Goal: Check status: Check status

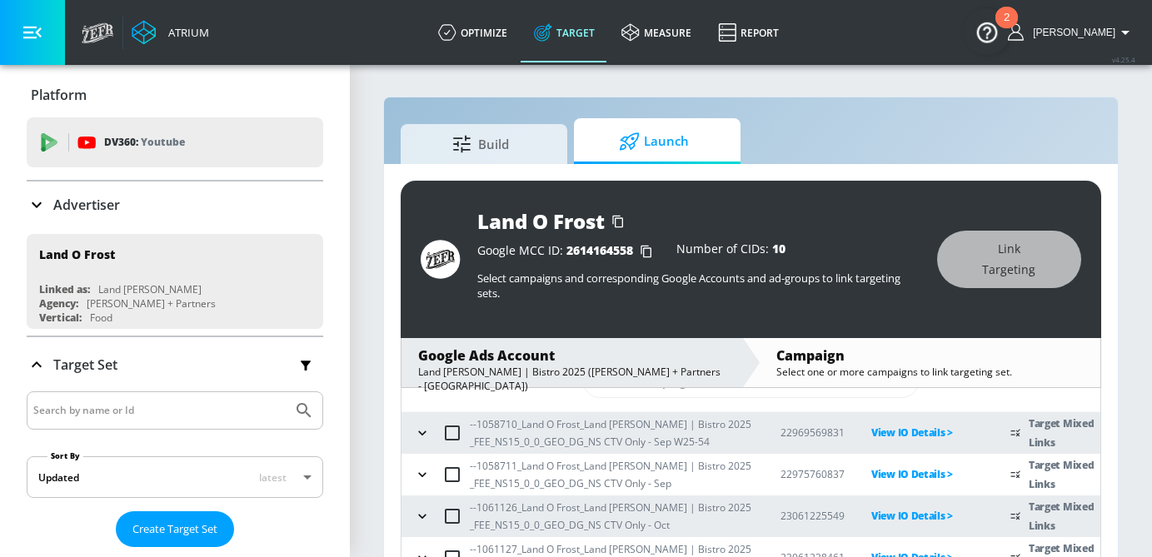
click at [86, 205] on p "Advertiser" at bounding box center [86, 205] width 67 height 18
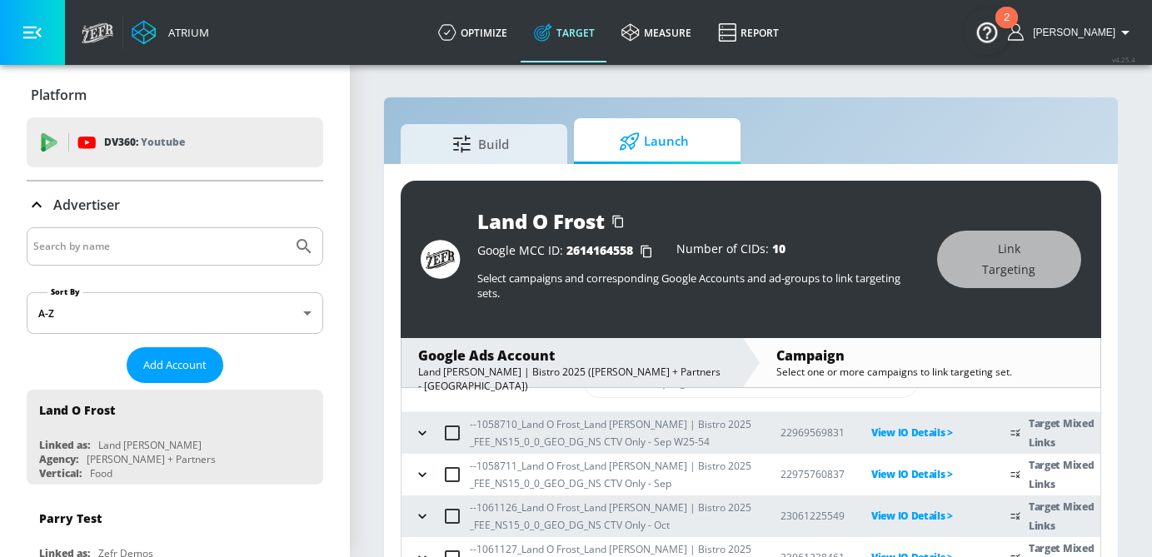
click at [120, 248] on input "Search by name" at bounding box center [159, 247] width 252 height 22
type input "[DEMOGRAPHIC_DATA] navy"
click at [286, 228] on button "Submit Search" at bounding box center [304, 246] width 37 height 37
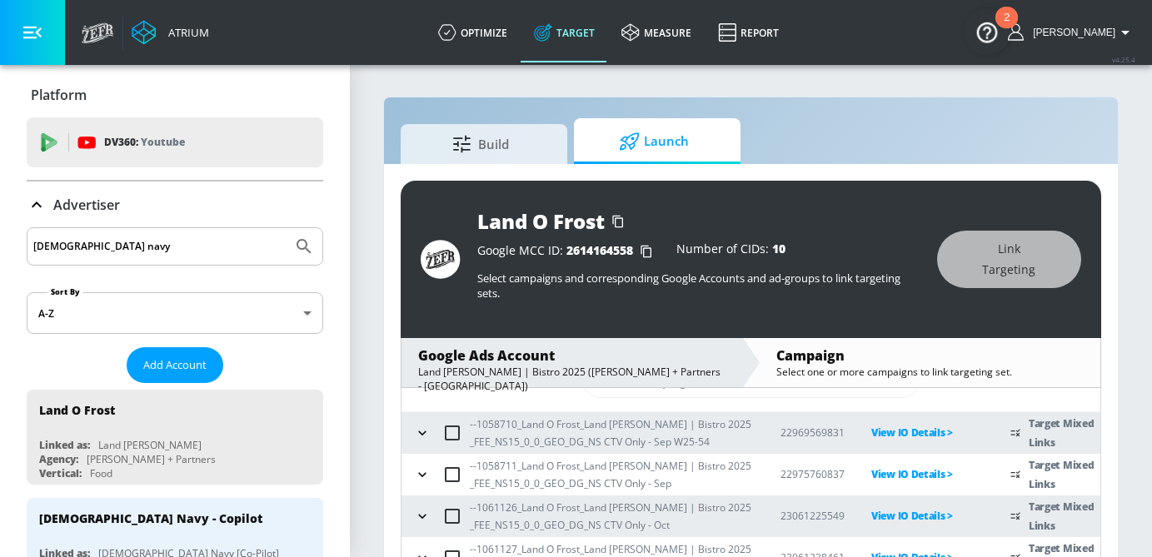
scroll to position [57, 0]
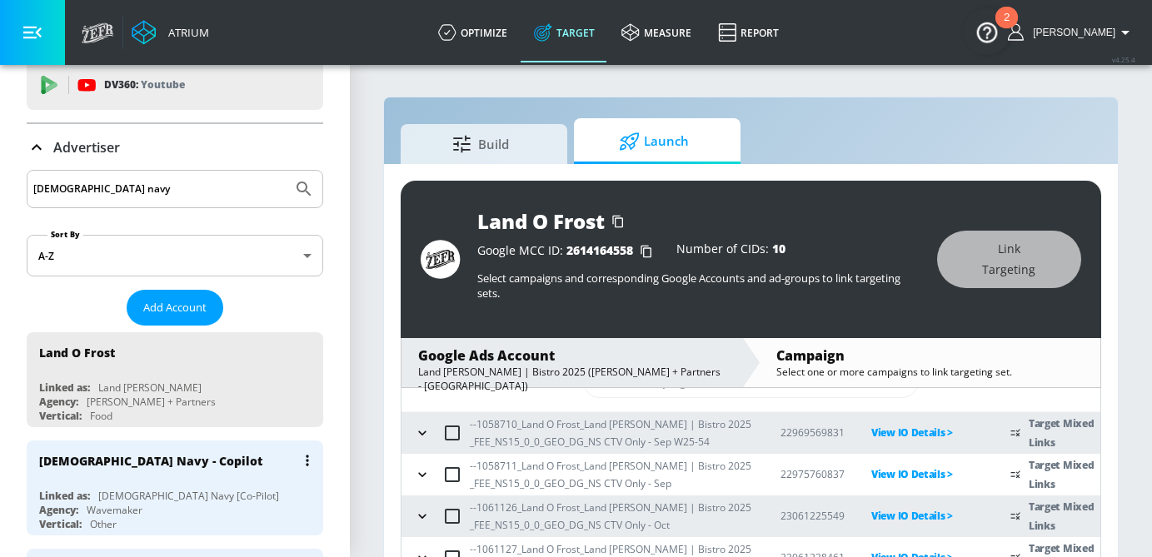
click at [122, 461] on div "[DEMOGRAPHIC_DATA] Navy - Copilot" at bounding box center [150, 461] width 223 height 16
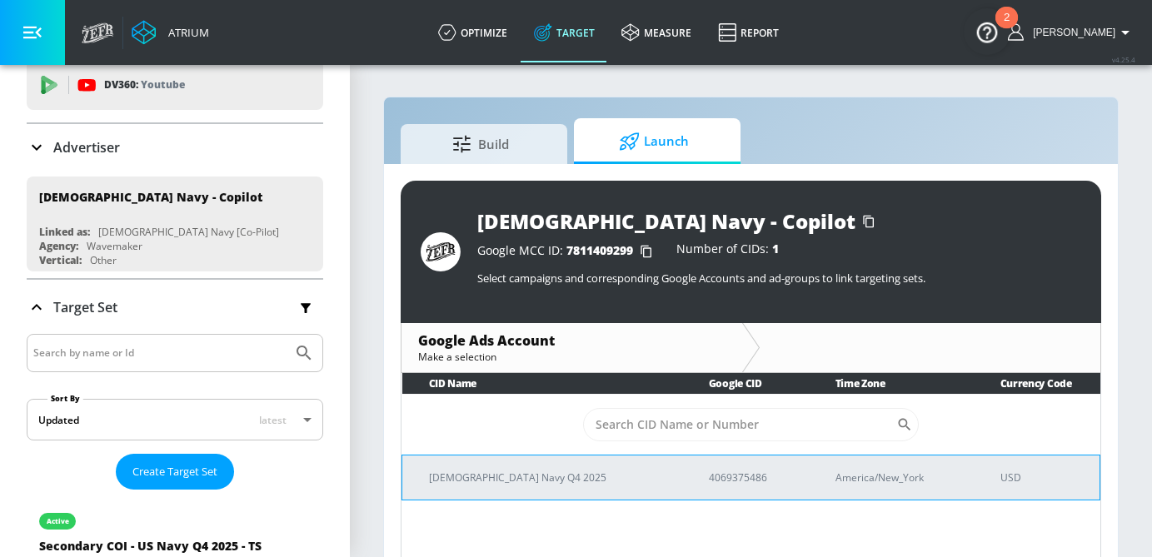
click at [490, 480] on p "[DEMOGRAPHIC_DATA] Navy Q4 2025" at bounding box center [549, 477] width 240 height 17
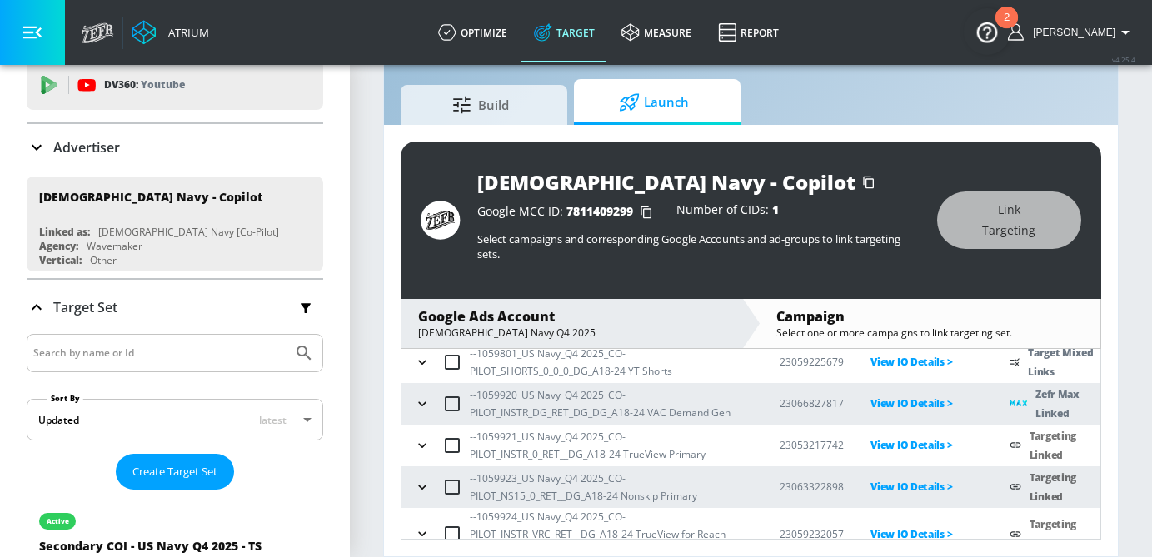
scroll to position [137, 0]
click at [424, 403] on icon "button" at bounding box center [421, 402] width 7 height 4
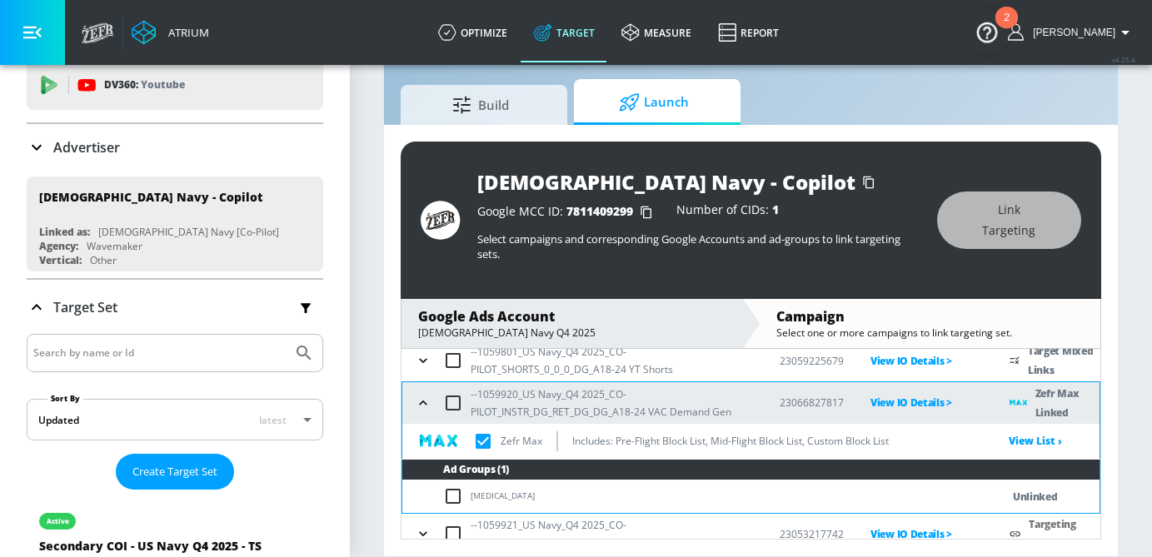
click at [424, 403] on icon "button" at bounding box center [423, 403] width 17 height 17
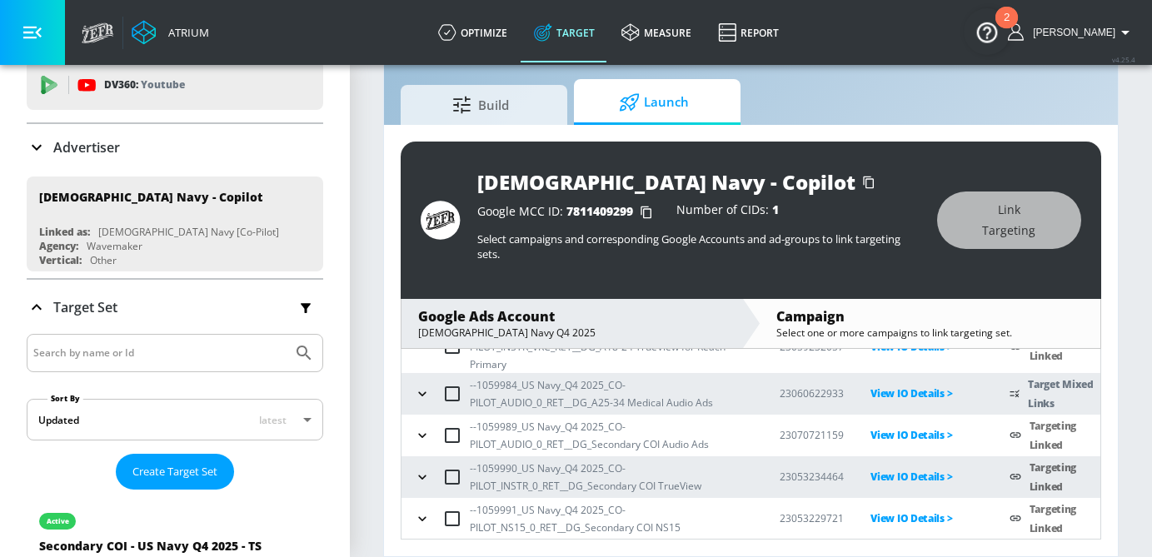
scroll to position [241, 0]
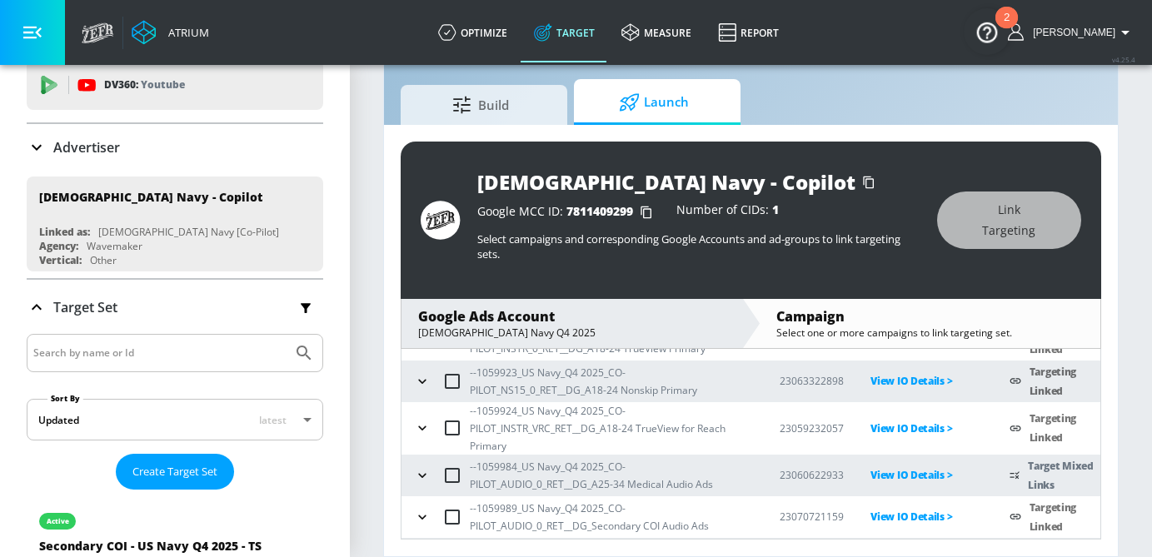
click at [427, 470] on icon "button" at bounding box center [422, 475] width 17 height 17
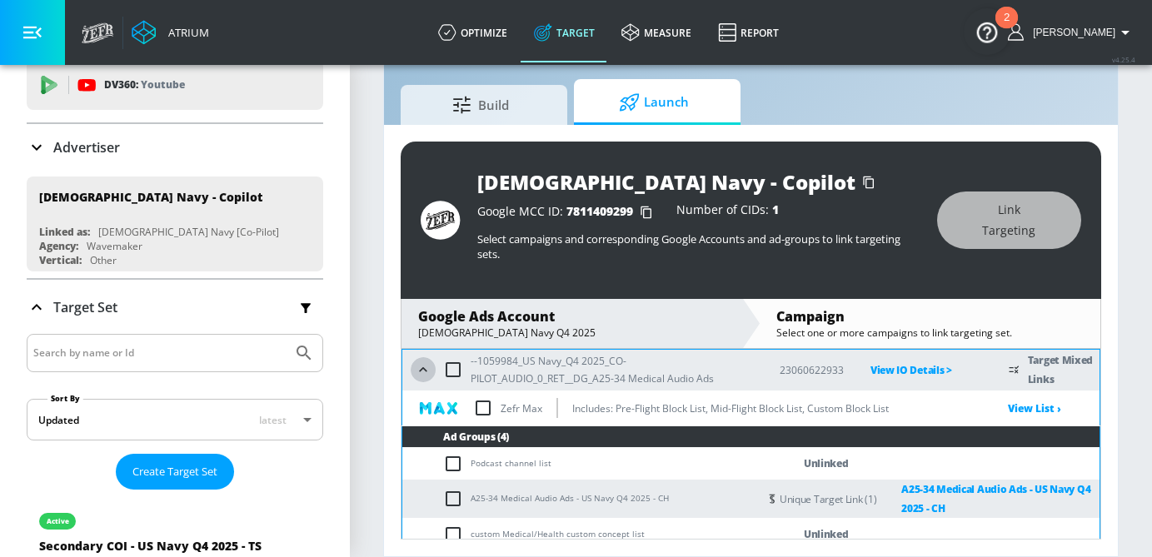
click at [424, 376] on icon "button" at bounding box center [423, 369] width 17 height 17
